Goal: Check status: Check status

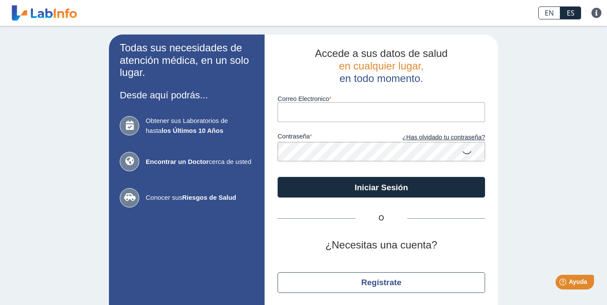
type input "[EMAIL_ADDRESS][DOMAIN_NAME]"
click at [381, 186] on button "Iniciar Sesión" at bounding box center [380, 187] width 207 height 21
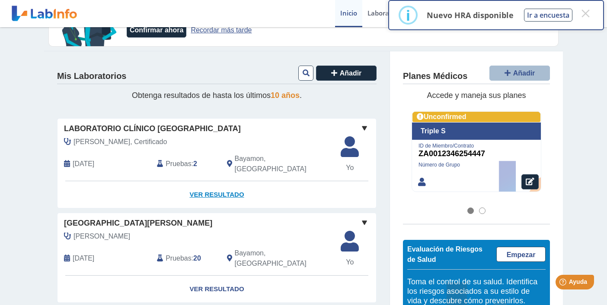
scroll to position [61, 0]
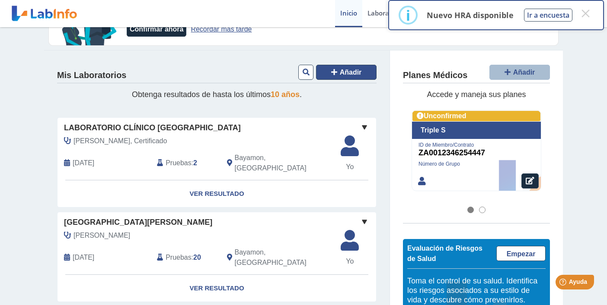
click at [335, 70] on icon at bounding box center [334, 72] width 6 height 7
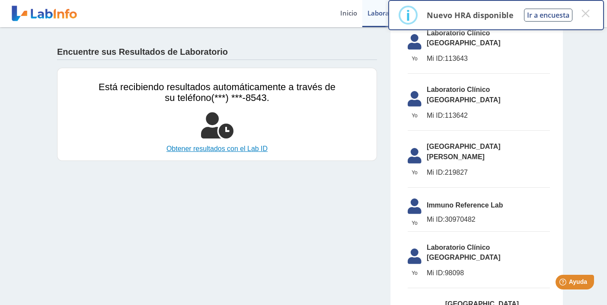
click at [222, 148] on link "Obtener resultados con el Lab ID" at bounding box center [216, 149] width 237 height 10
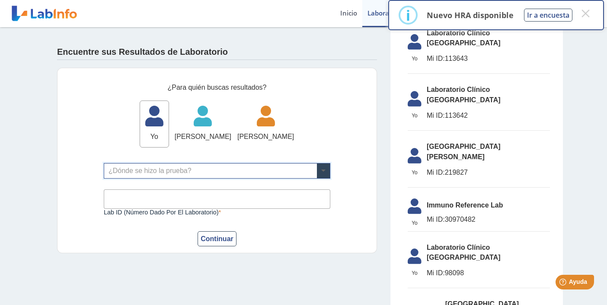
click at [321, 170] on span at bounding box center [323, 171] width 13 height 15
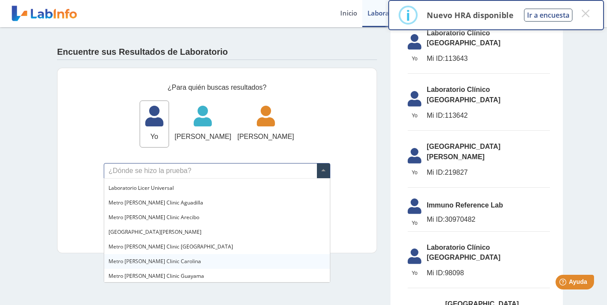
scroll to position [570, 0]
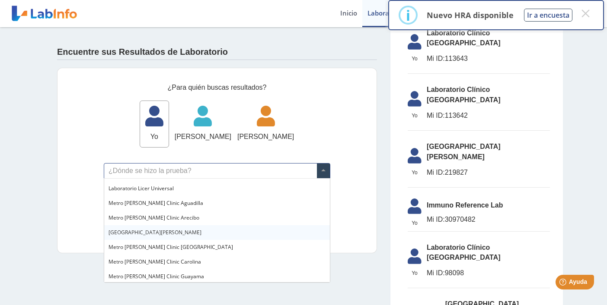
click at [175, 231] on span "[GEOGRAPHIC_DATA][PERSON_NAME]" at bounding box center [154, 232] width 93 height 7
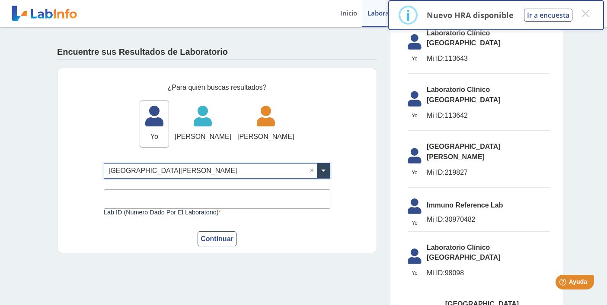
click at [158, 196] on input "Lab ID (número dado por el laboratorio)" at bounding box center [217, 199] width 226 height 19
type input "243717"
click at [219, 241] on button "Continuar" at bounding box center [216, 239] width 39 height 15
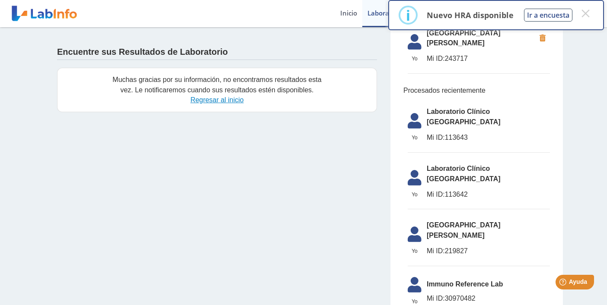
click at [208, 101] on link "Regresar al inicio" at bounding box center [216, 99] width 53 height 7
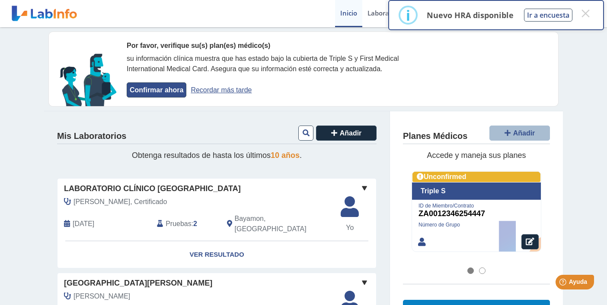
click at [167, 91] on button "Confirmar ahora" at bounding box center [157, 90] width 60 height 15
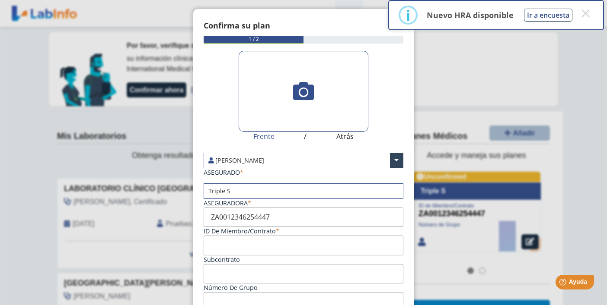
click at [428, 68] on ngb-modal-window "Confirma su plan  1 / 2 Frente / Atrás [PERSON_NAME] × ASEGURADO Triple S × As…" at bounding box center [303, 152] width 607 height 305
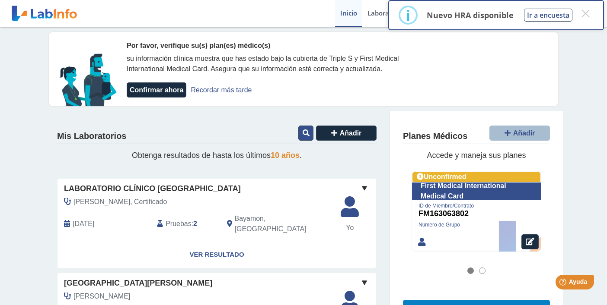
click at [305, 130] on icon at bounding box center [305, 133] width 7 height 7
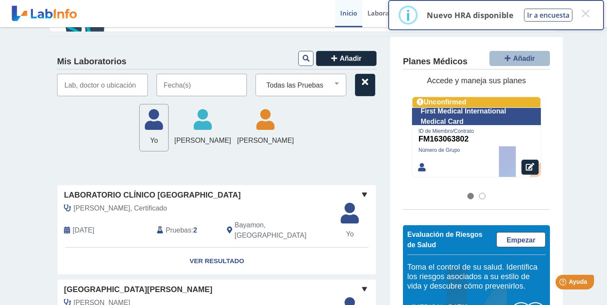
scroll to position [40, 0]
